Goal: Navigation & Orientation: Find specific page/section

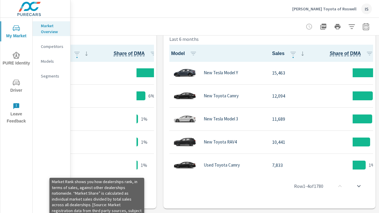
scroll to position [226, 134]
